Goal: Task Accomplishment & Management: Complete application form

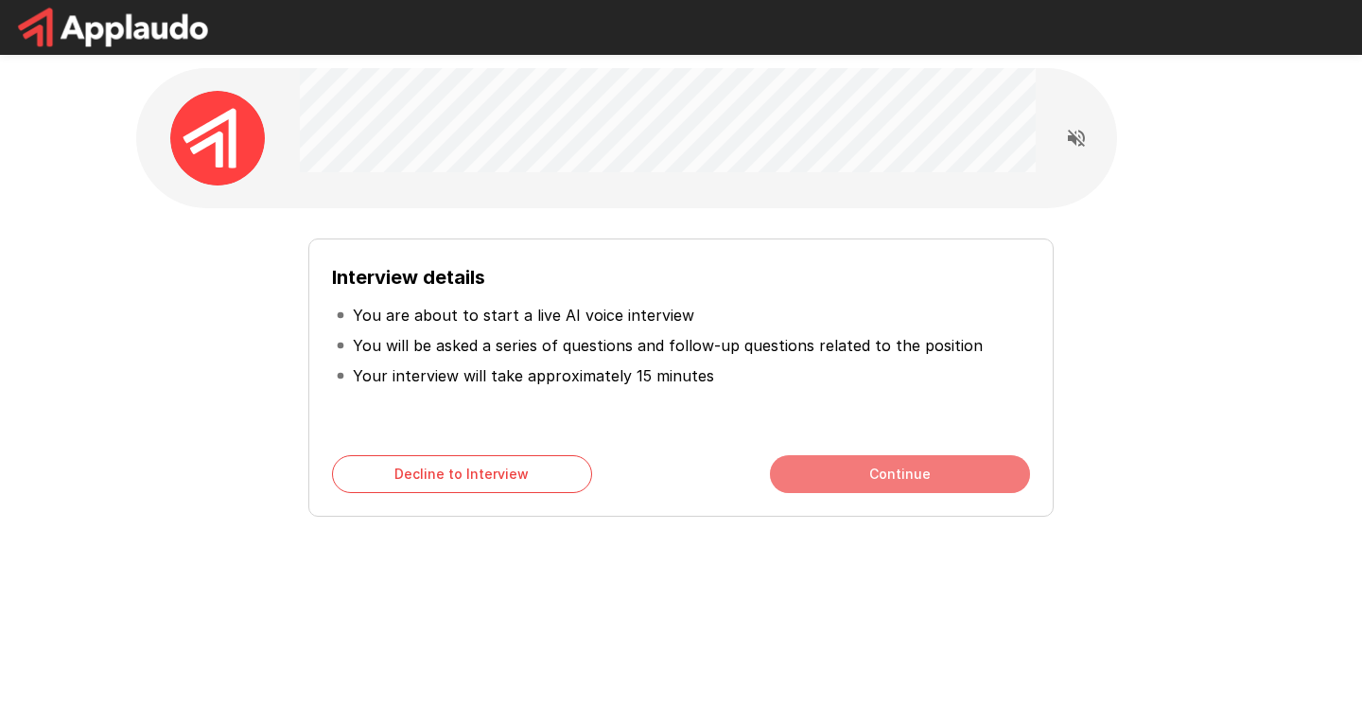
click at [872, 470] on button "Continue" at bounding box center [900, 474] width 260 height 38
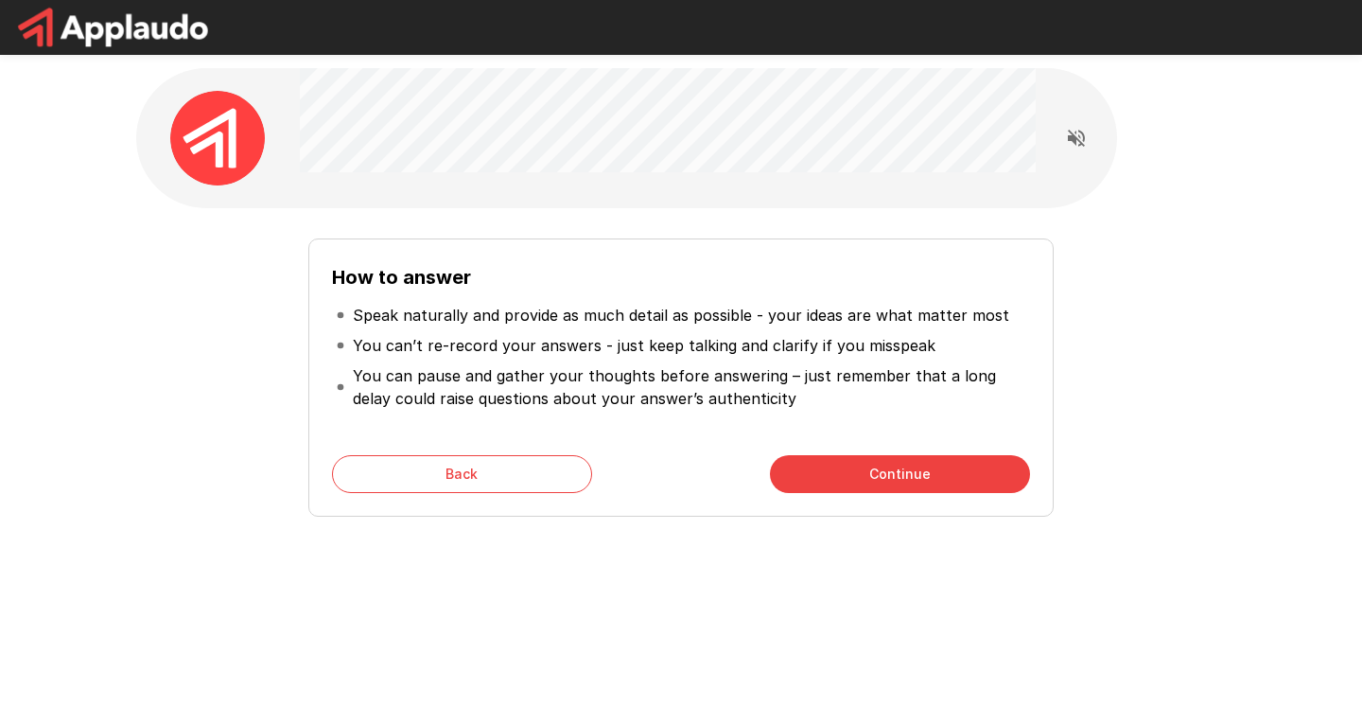
click at [888, 486] on button "Continue" at bounding box center [900, 474] width 260 height 38
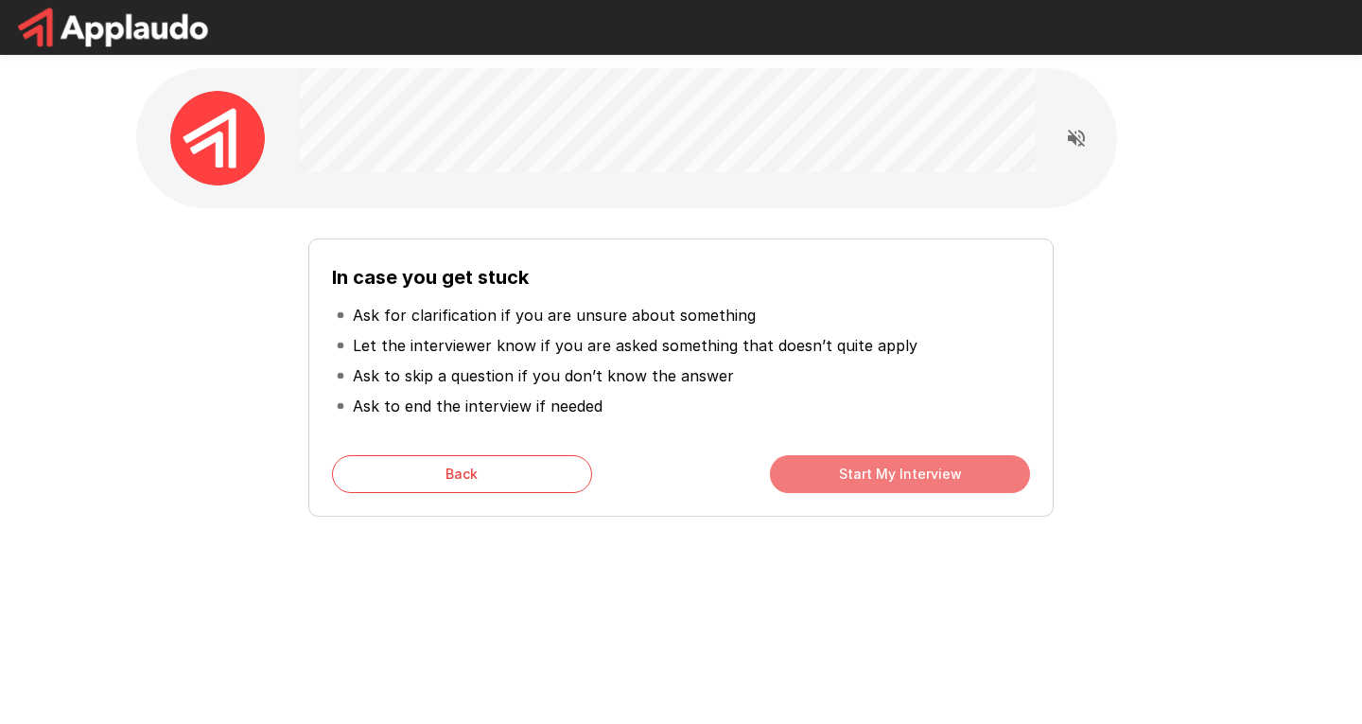
click at [884, 462] on button "Start My Interview" at bounding box center [900, 474] width 260 height 38
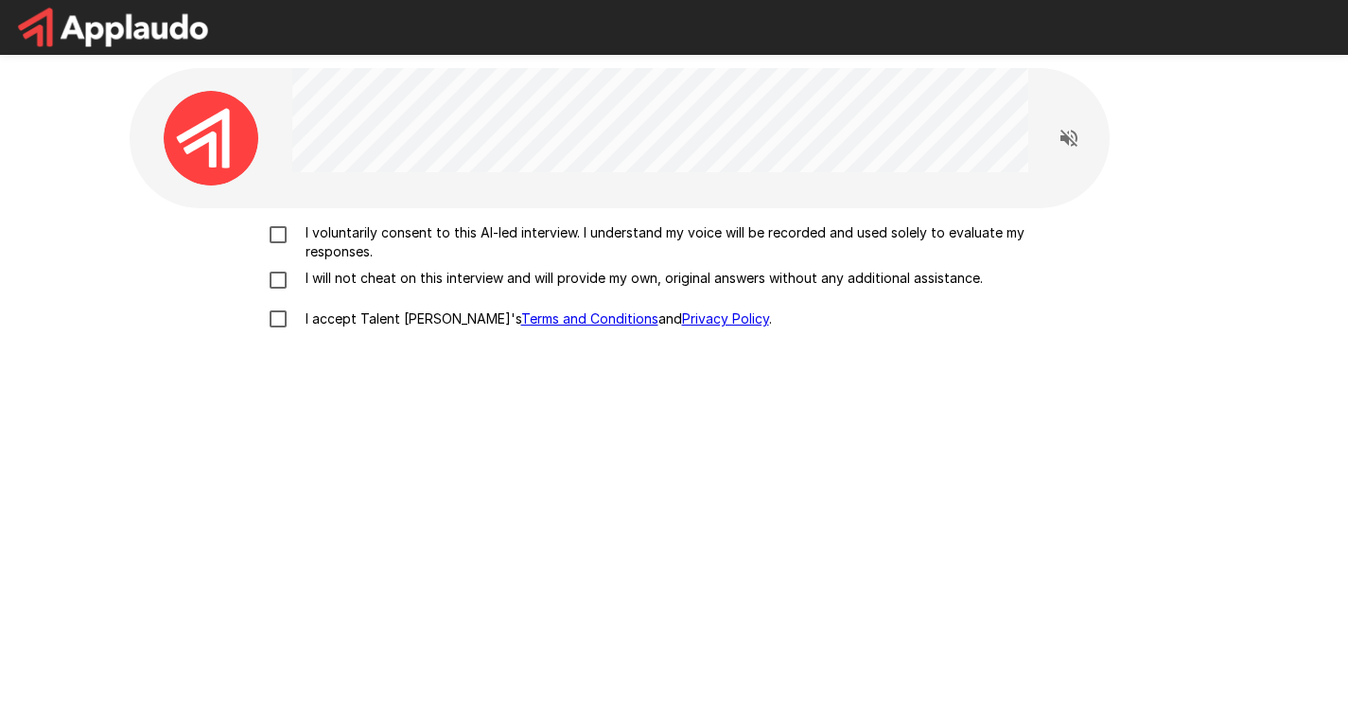
click at [315, 223] on p "I voluntarily consent to this AI-led interview. I understand my voice will be r…" at bounding box center [694, 242] width 793 height 38
click at [309, 275] on p "I will not cheat on this interview and will provide my own, original answers wi…" at bounding box center [640, 278] width 685 height 19
click at [308, 312] on p "I accept Talent Llama's Terms and Conditions and Privacy Policy ." at bounding box center [535, 318] width 474 height 19
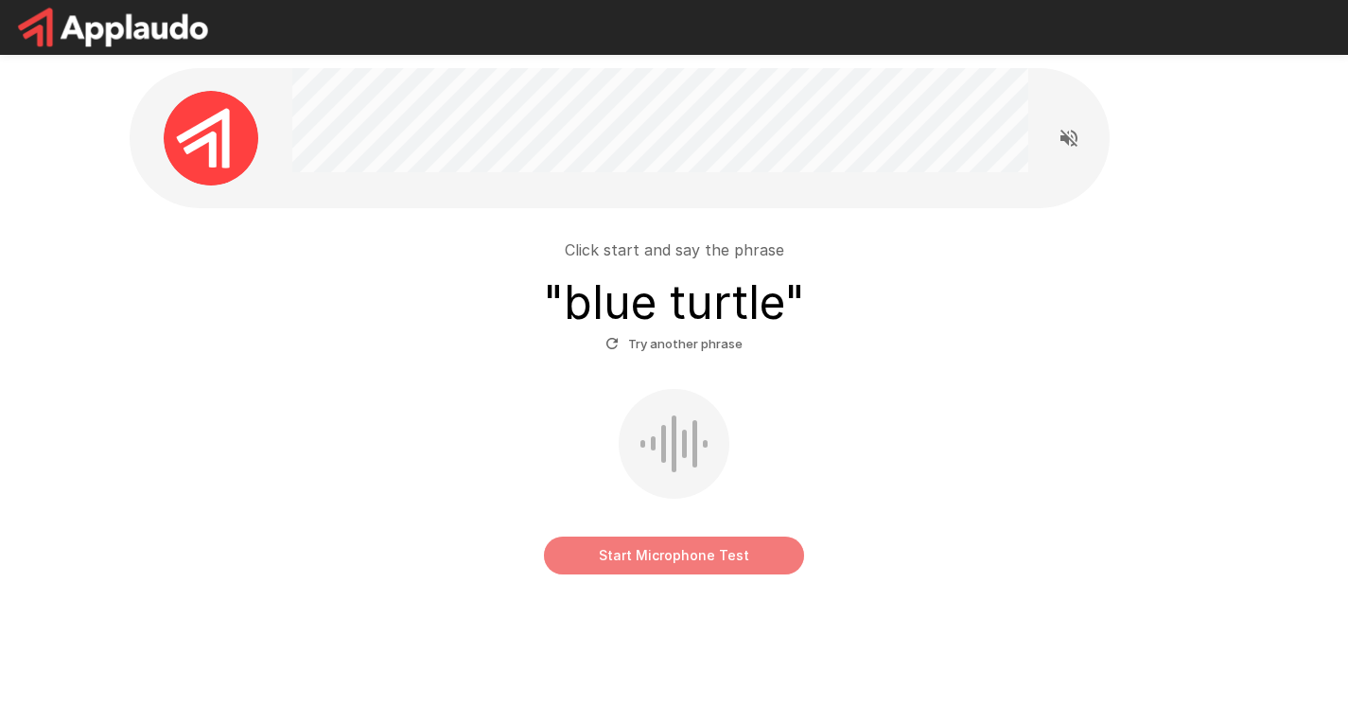
click at [619, 552] on button "Start Microphone Test" at bounding box center [674, 555] width 260 height 38
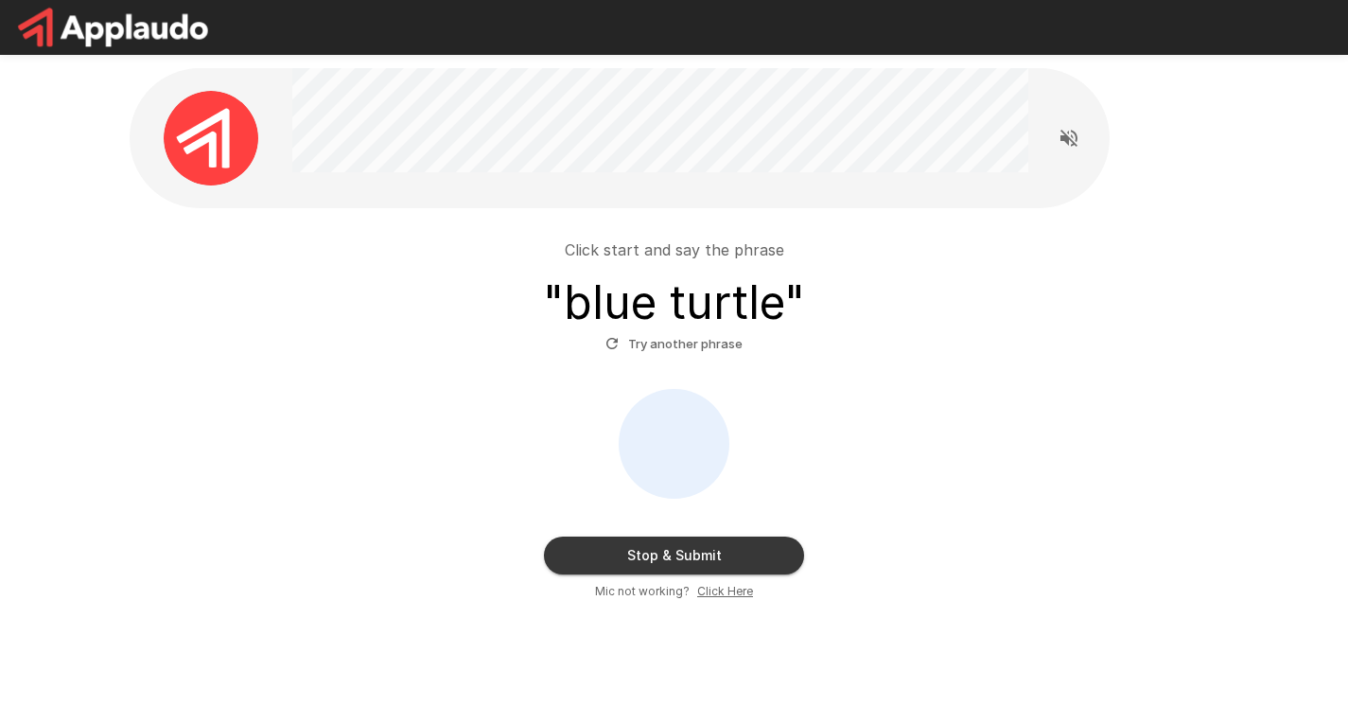
click at [692, 559] on button "Stop & Submit" at bounding box center [674, 555] width 260 height 38
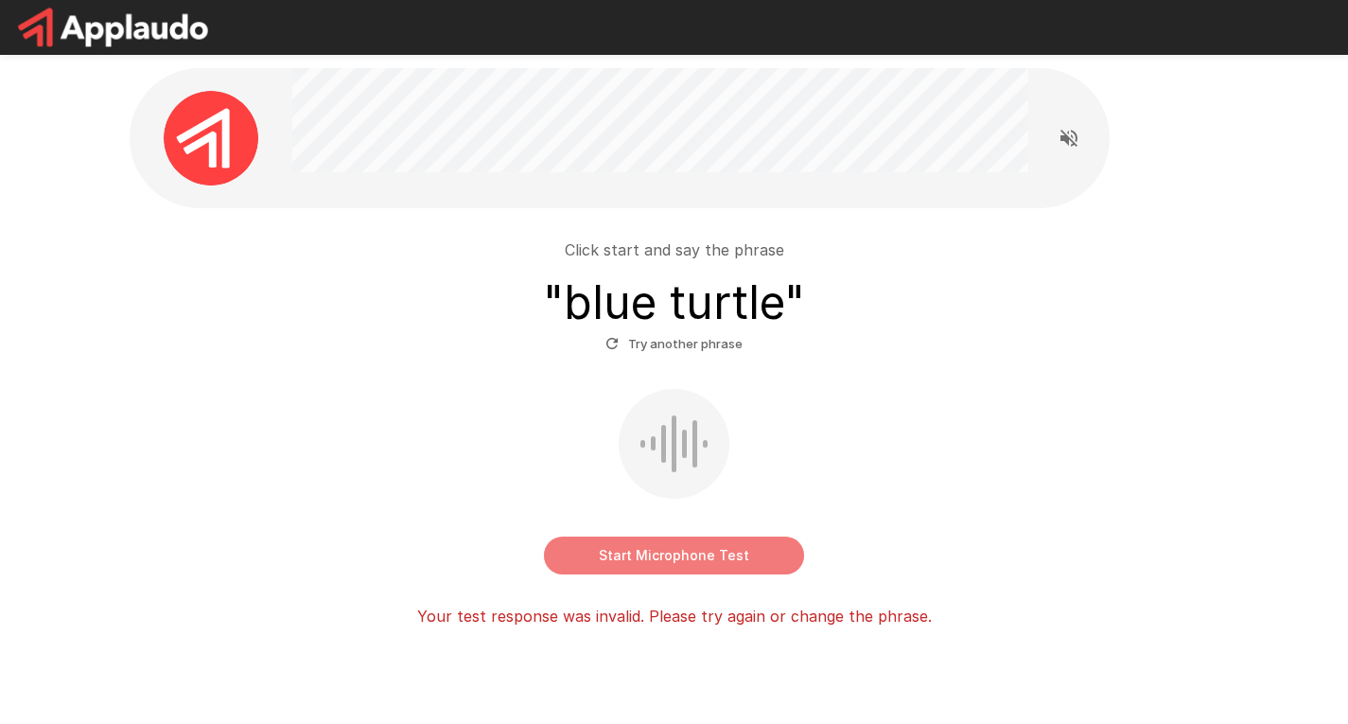
click at [692, 559] on button "Start Microphone Test" at bounding box center [674, 555] width 260 height 38
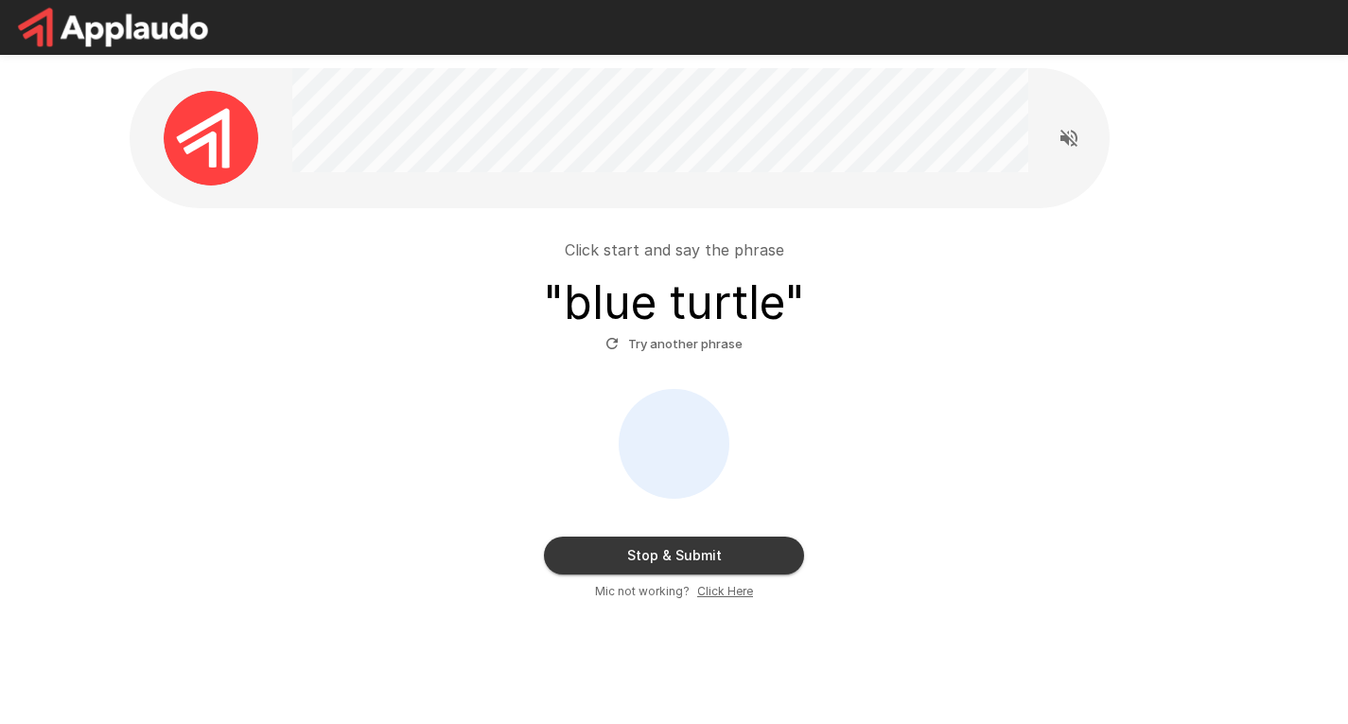
click at [709, 552] on button "Stop & Submit" at bounding box center [674, 555] width 260 height 38
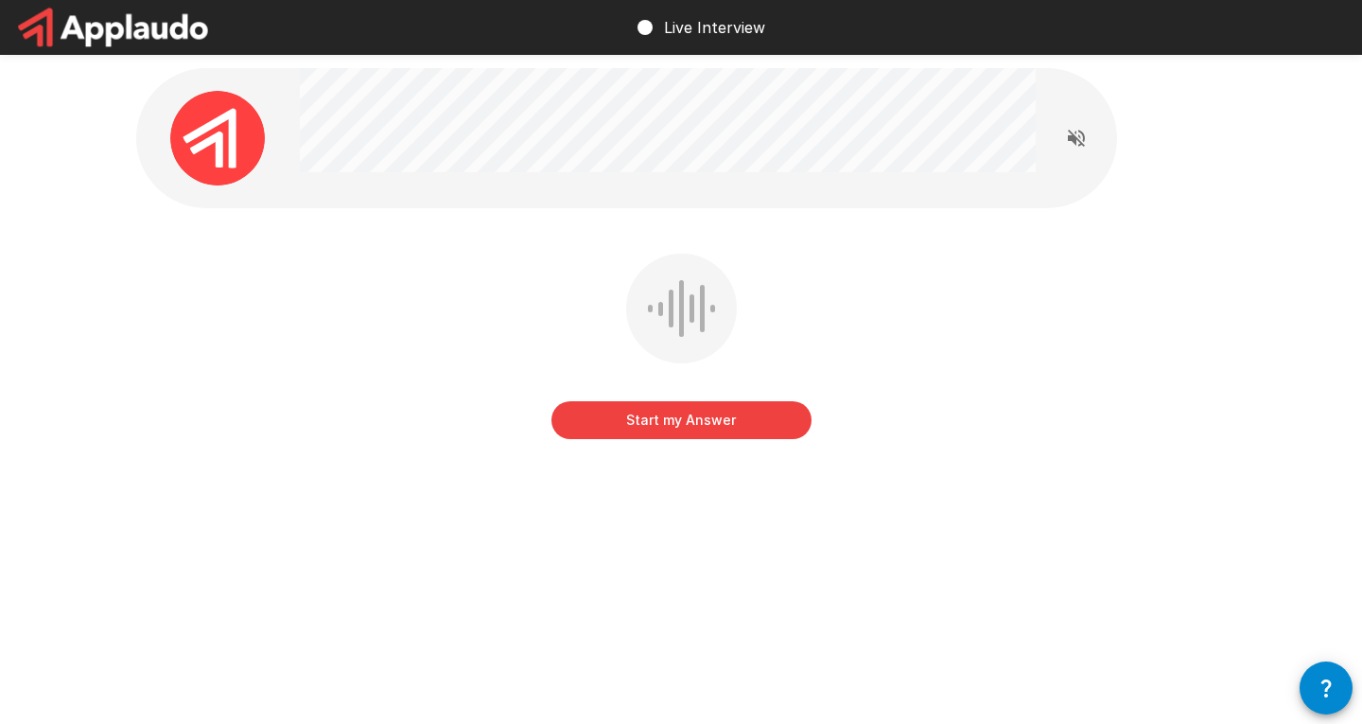
click at [773, 414] on button "Start my Answer" at bounding box center [681, 420] width 260 height 38
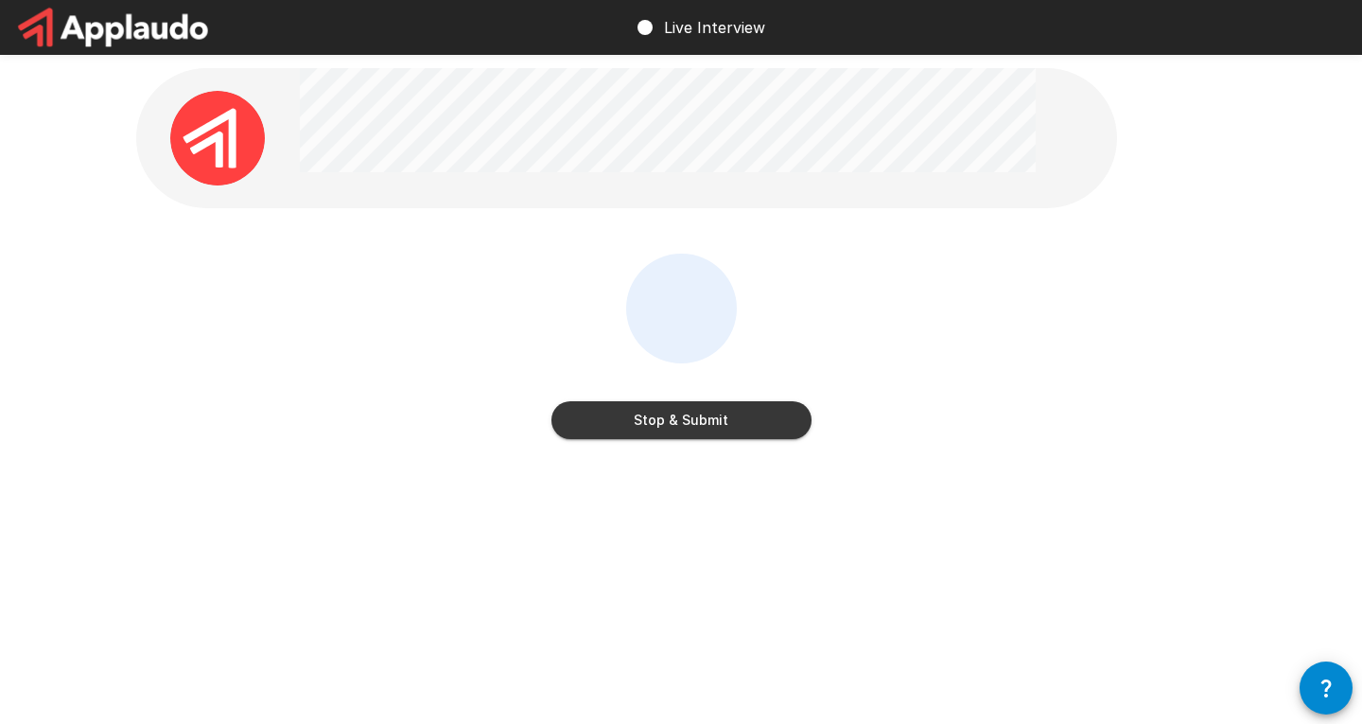
click at [759, 416] on button "Stop & Submit" at bounding box center [681, 420] width 260 height 38
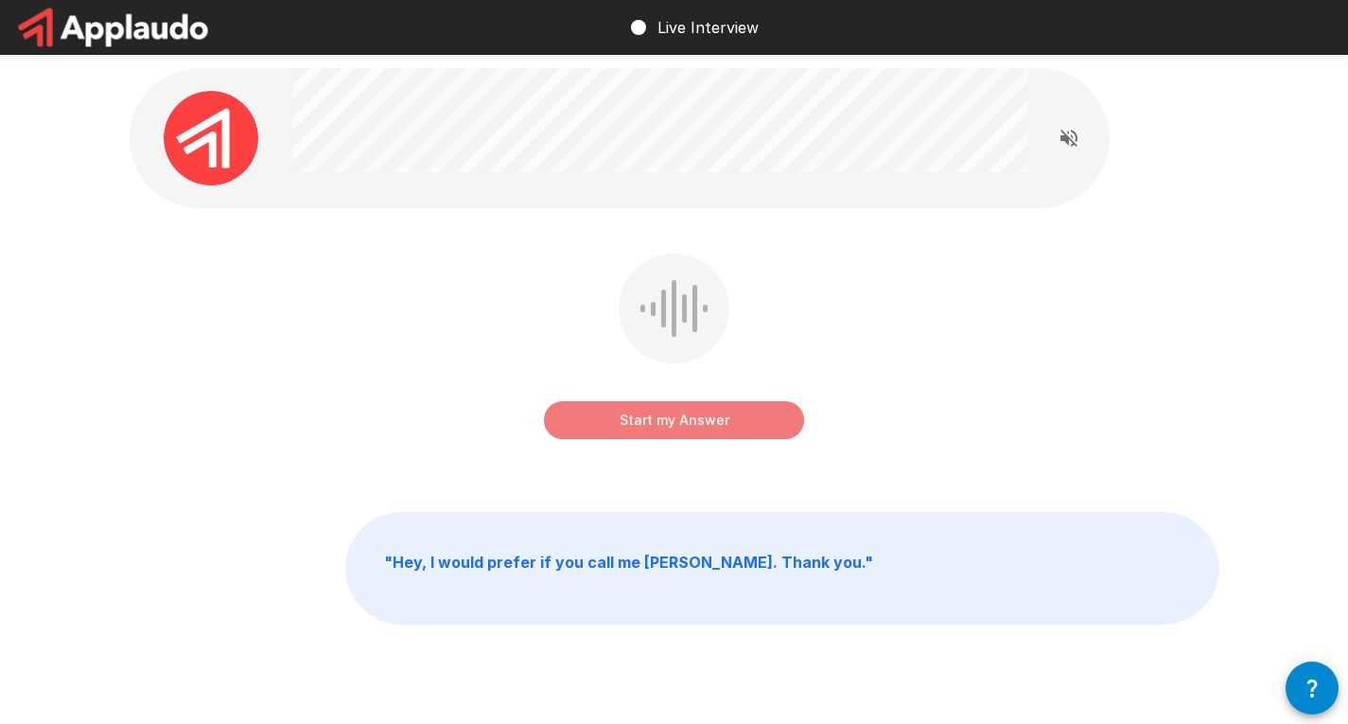
click at [730, 423] on button "Start my Answer" at bounding box center [674, 420] width 260 height 38
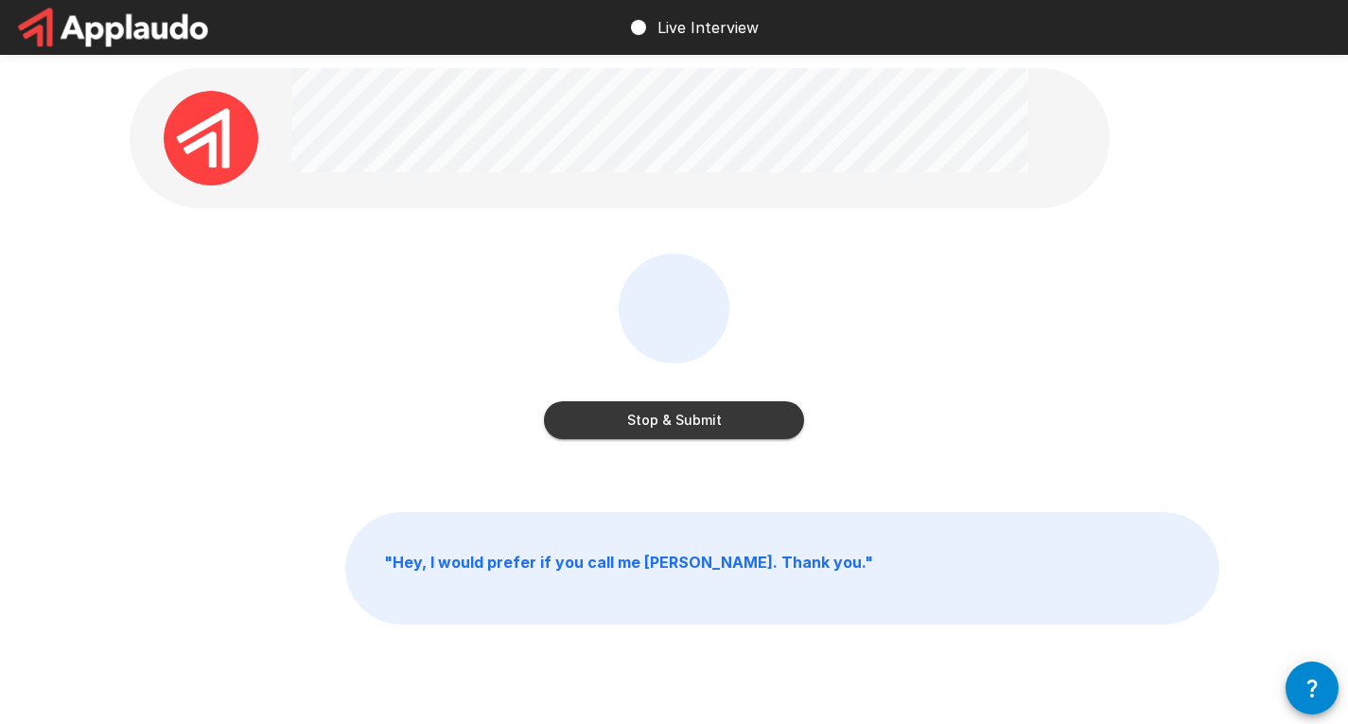
click at [730, 423] on button "Stop & Submit" at bounding box center [674, 420] width 260 height 38
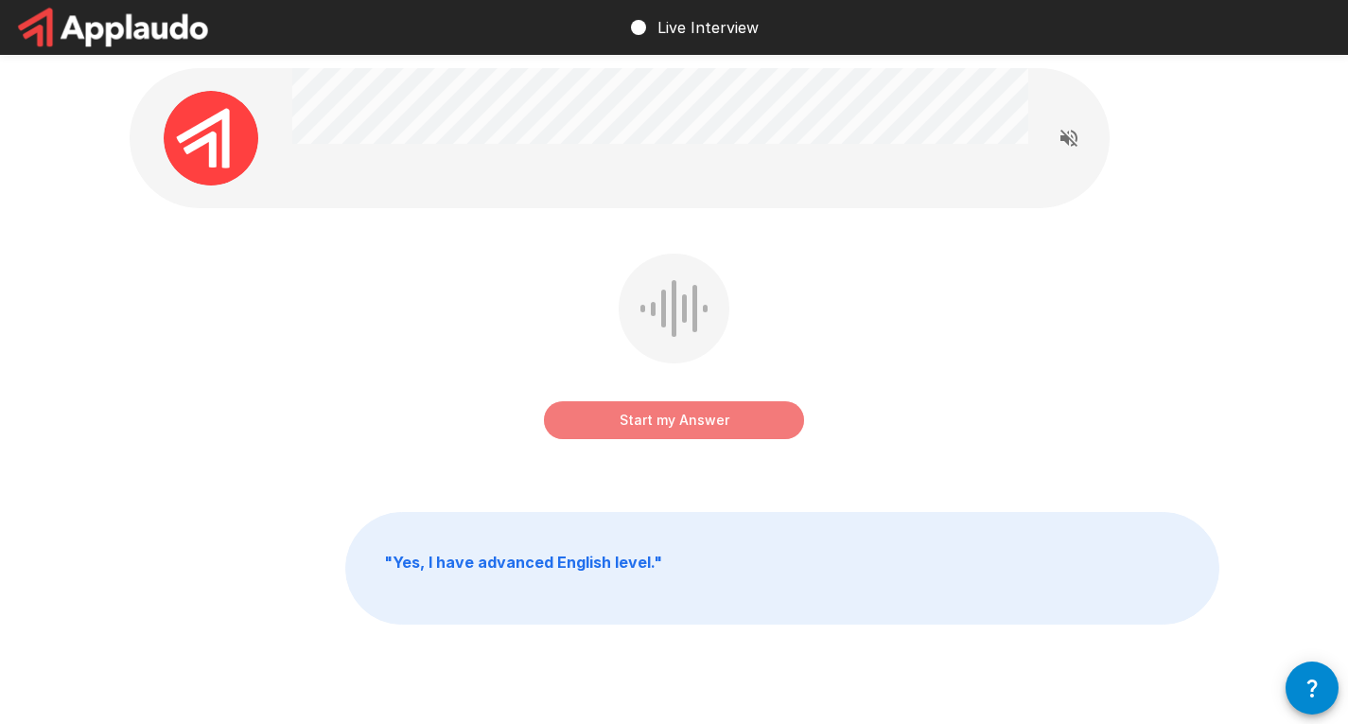
click at [730, 423] on button "Start my Answer" at bounding box center [674, 420] width 260 height 38
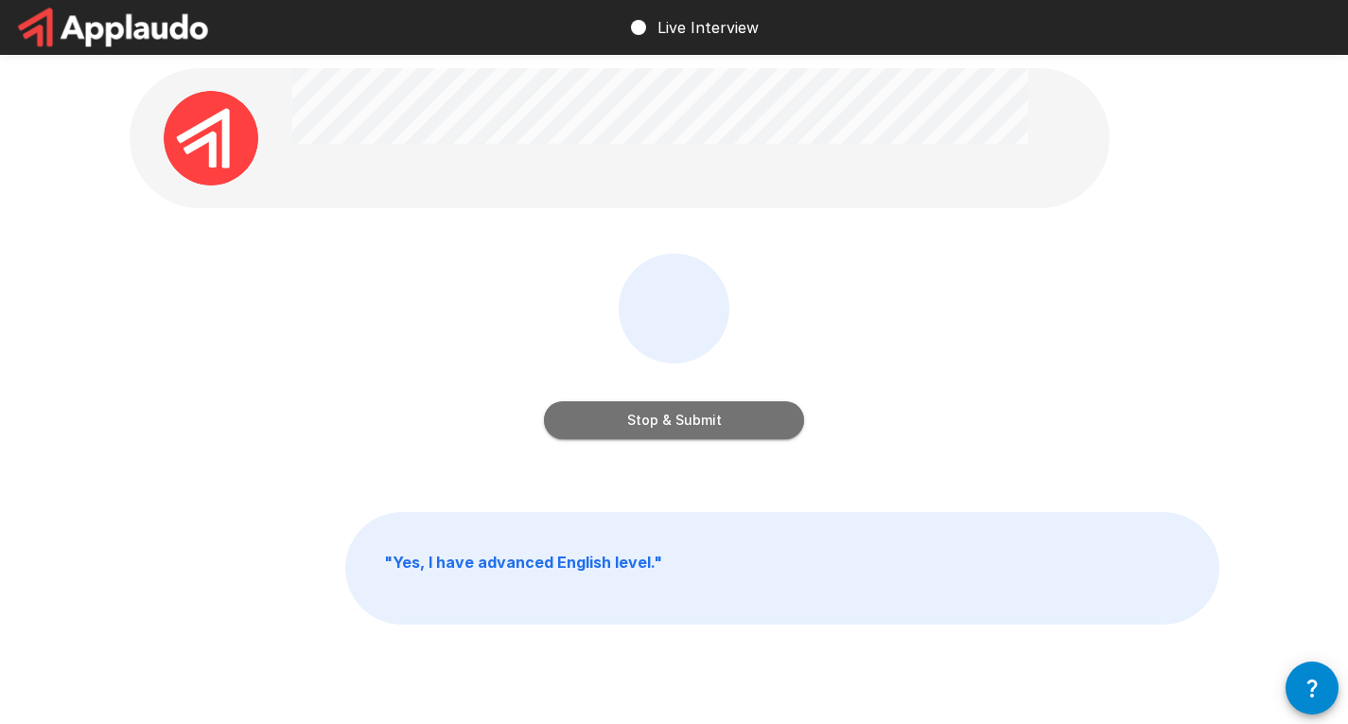
click at [730, 423] on button "Stop & Submit" at bounding box center [674, 420] width 260 height 38
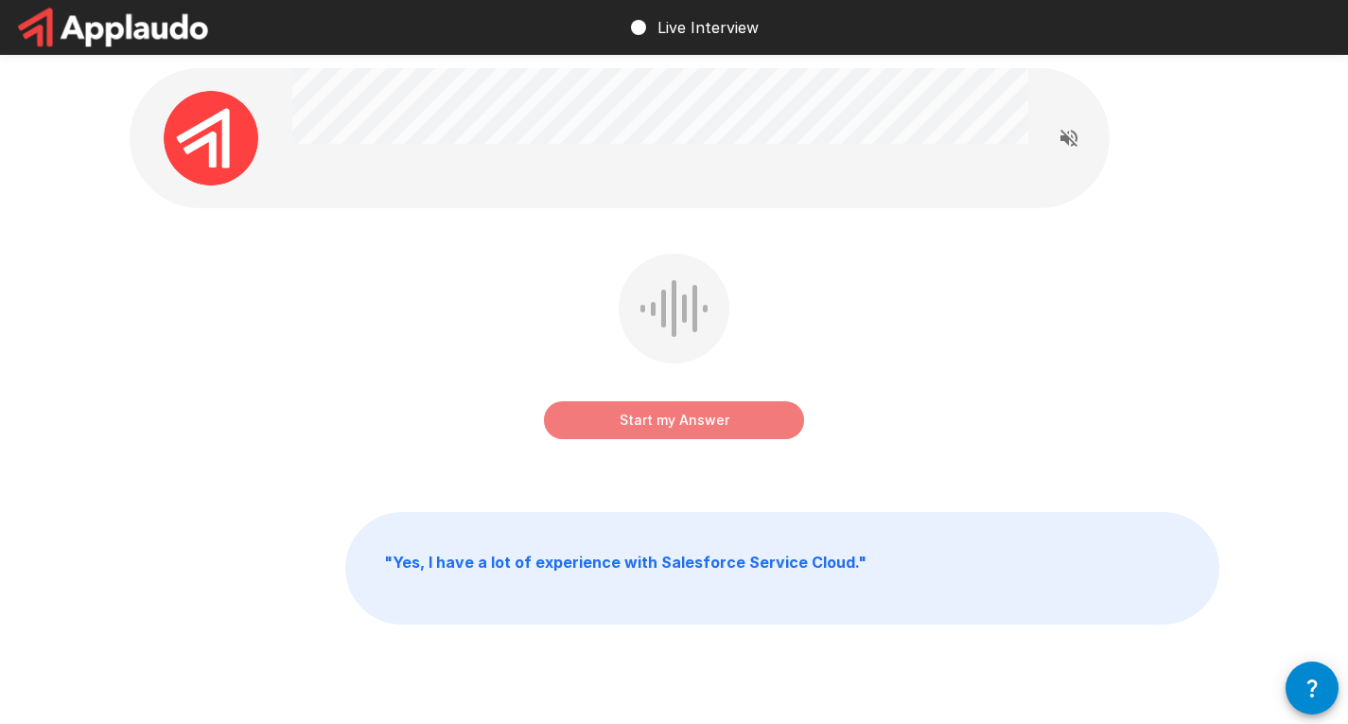
click at [730, 423] on button "Start my Answer" at bounding box center [674, 420] width 260 height 38
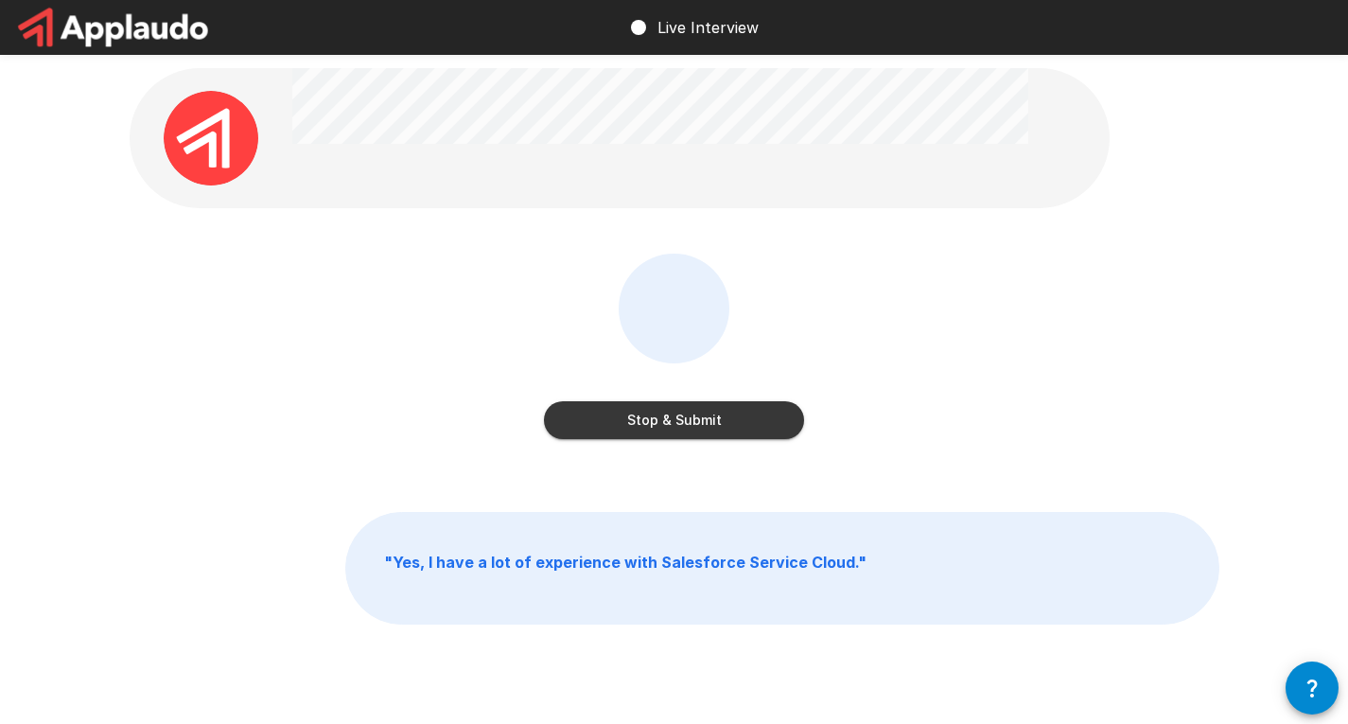
click at [730, 423] on button "Stop & Submit" at bounding box center [674, 420] width 260 height 38
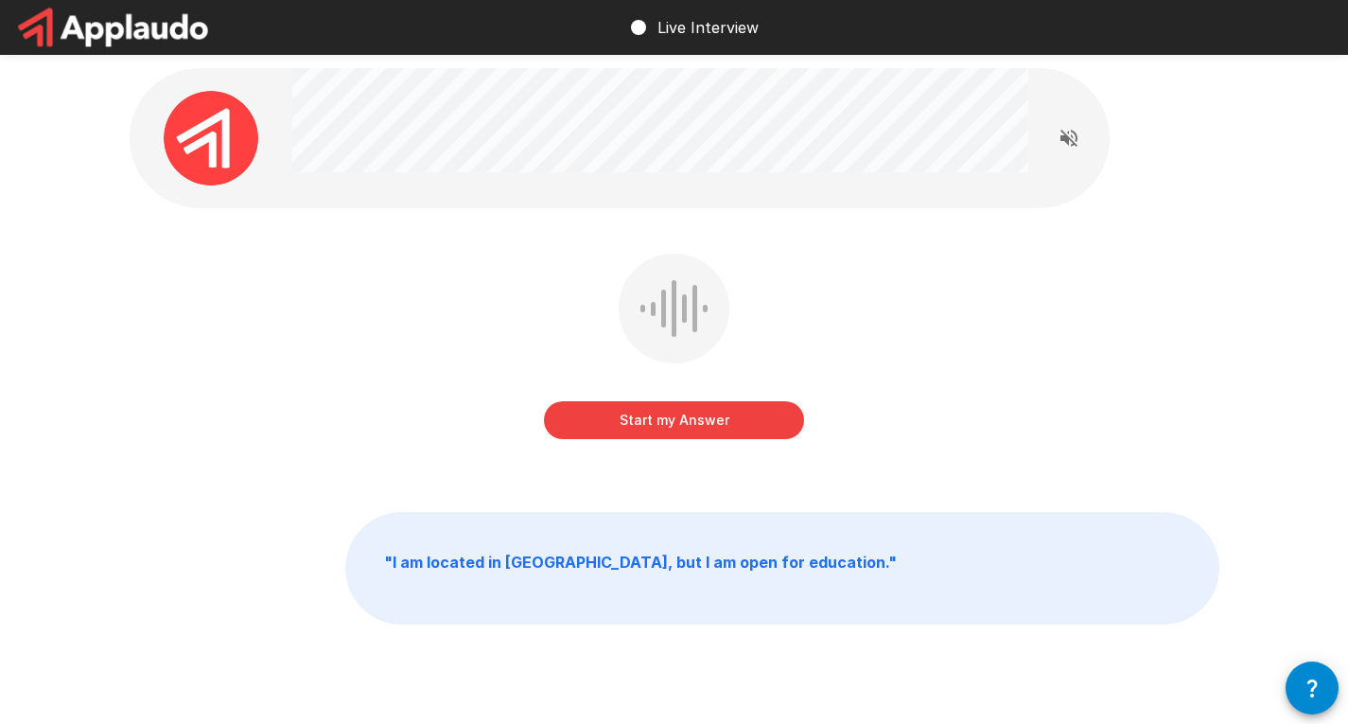
click at [693, 399] on div "Start my Answer" at bounding box center [674, 349] width 260 height 193
click at [693, 399] on div "Start my Answer" at bounding box center [674, 401] width 260 height 76
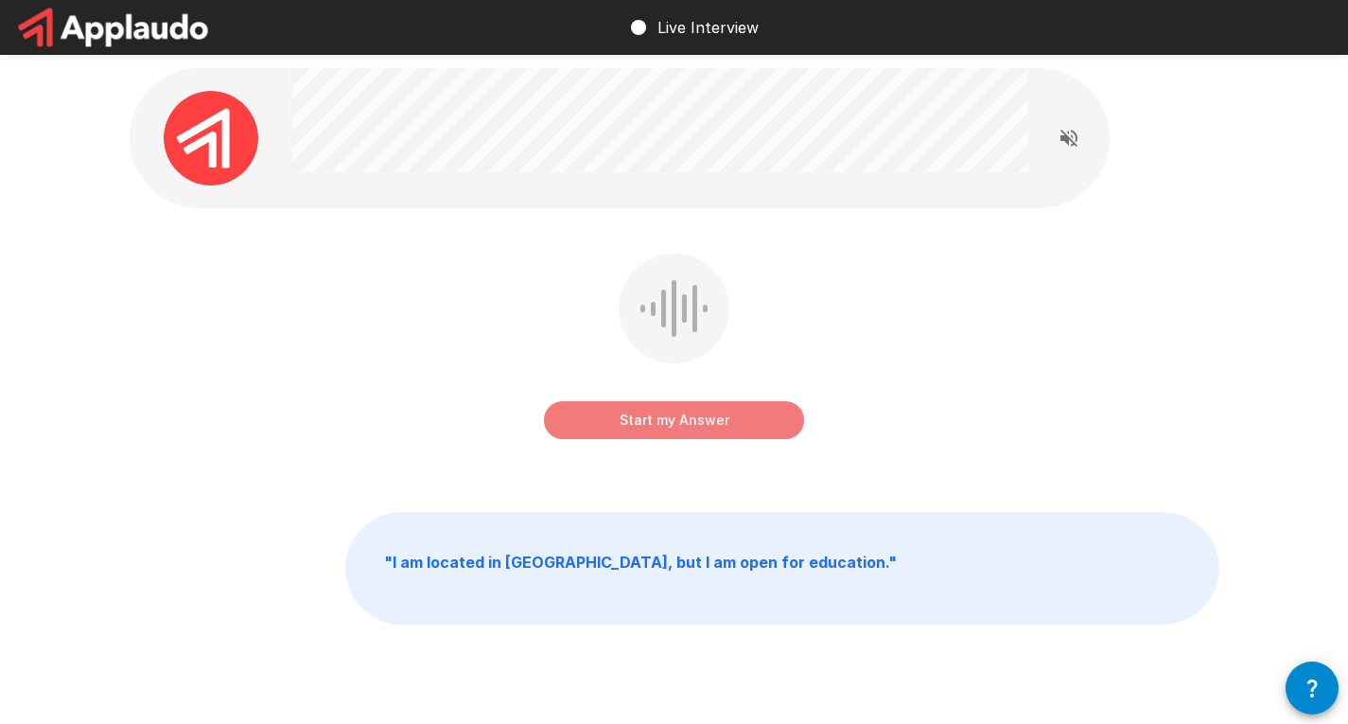
click at [682, 429] on button "Start my Answer" at bounding box center [674, 420] width 260 height 38
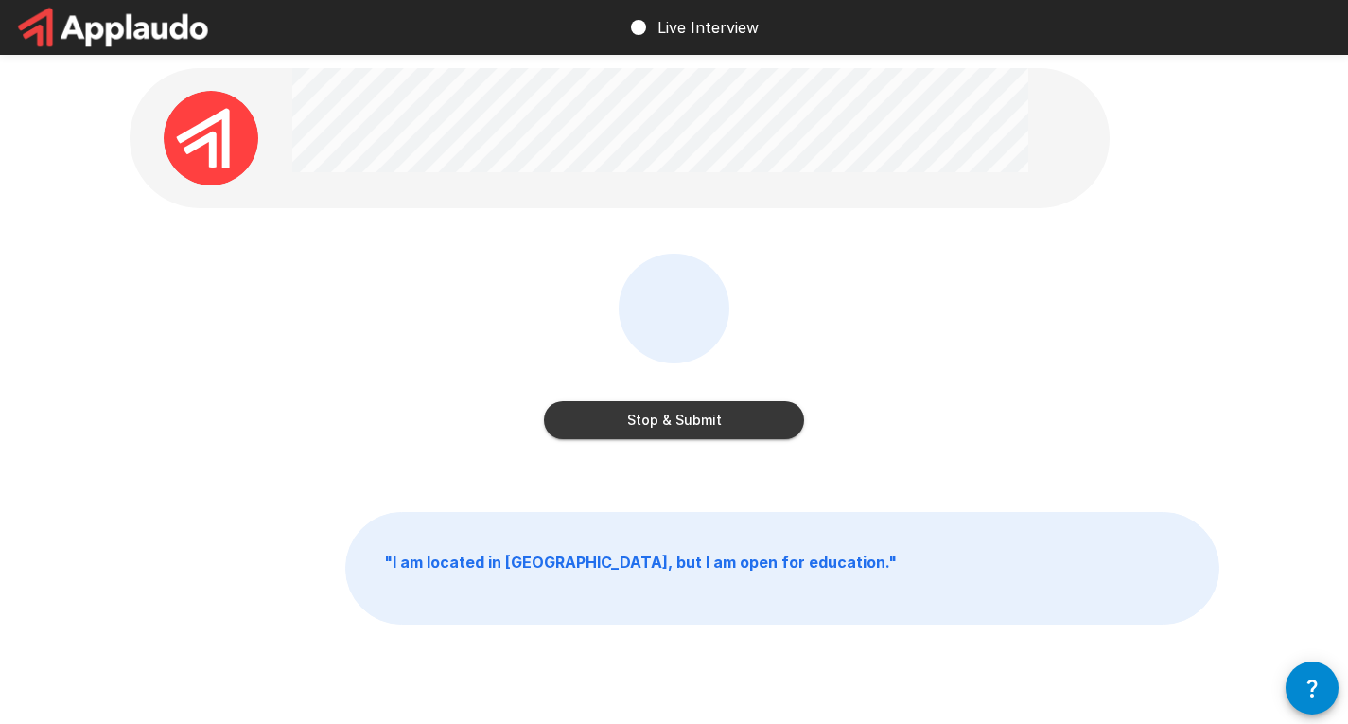
click at [682, 429] on button "Stop & Submit" at bounding box center [674, 420] width 260 height 38
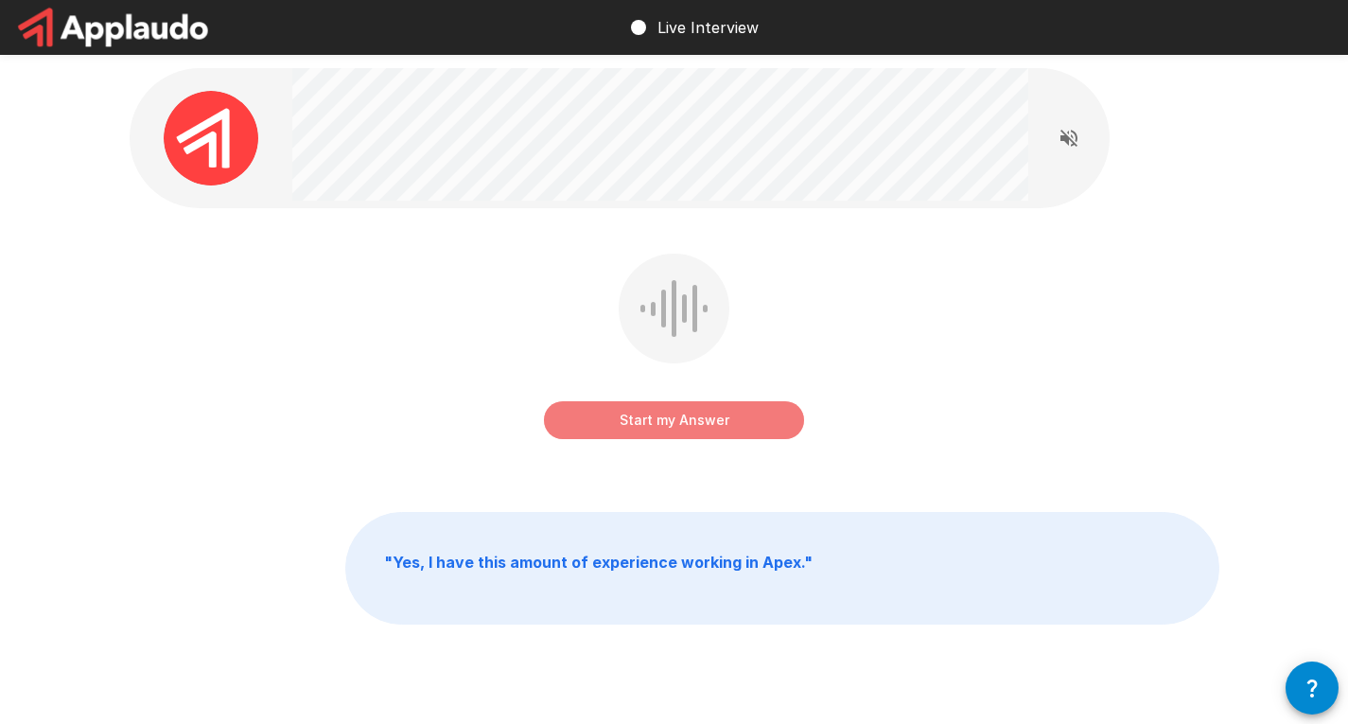
click at [706, 407] on button "Start my Answer" at bounding box center [674, 420] width 260 height 38
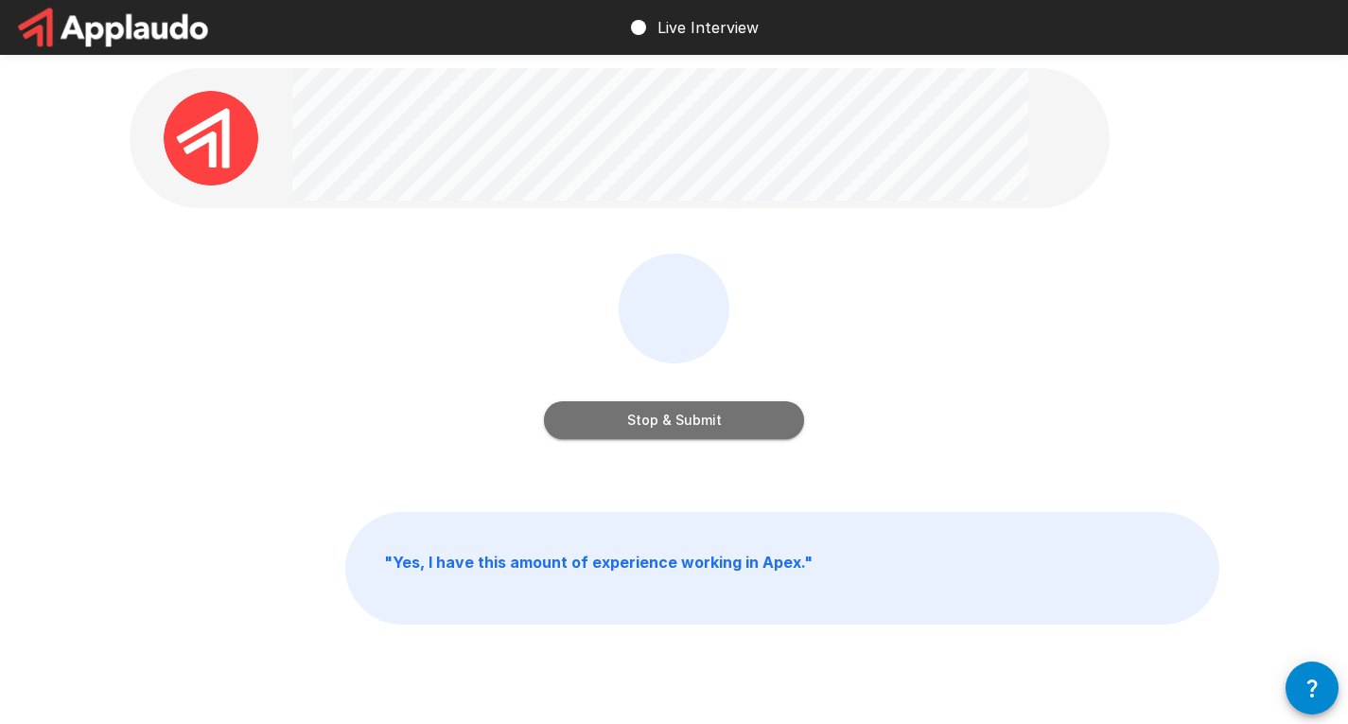
click at [706, 406] on button "Stop & Submit" at bounding box center [674, 420] width 260 height 38
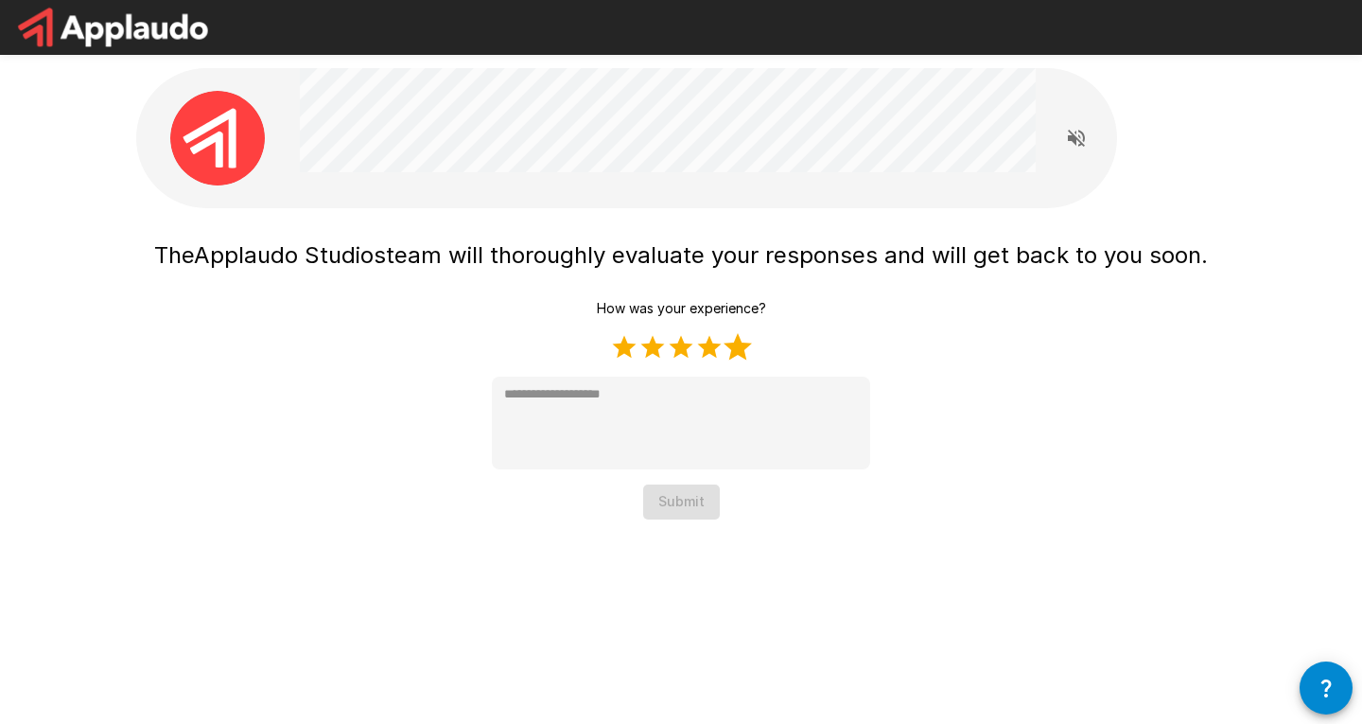
click at [732, 355] on label "5 Stars" at bounding box center [738, 347] width 28 height 28
type textarea "*"
click at [695, 495] on button "Submit" at bounding box center [681, 501] width 77 height 35
